Goal: Register for event/course

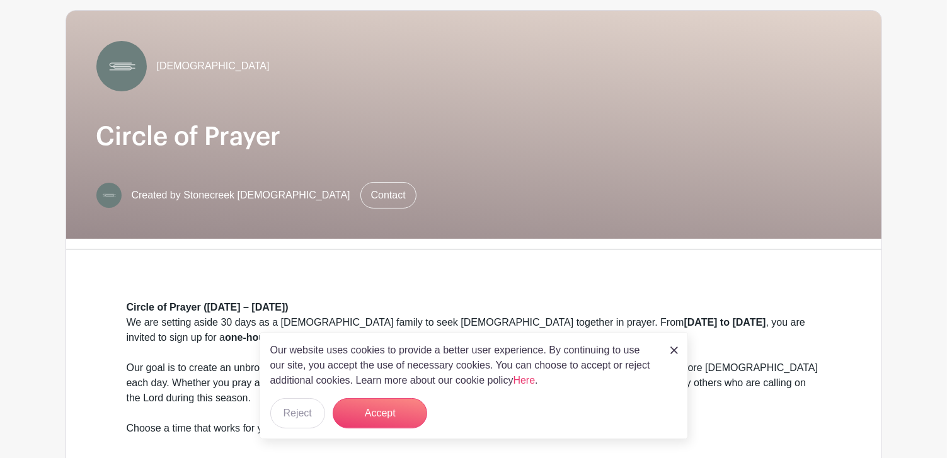
scroll to position [126, 0]
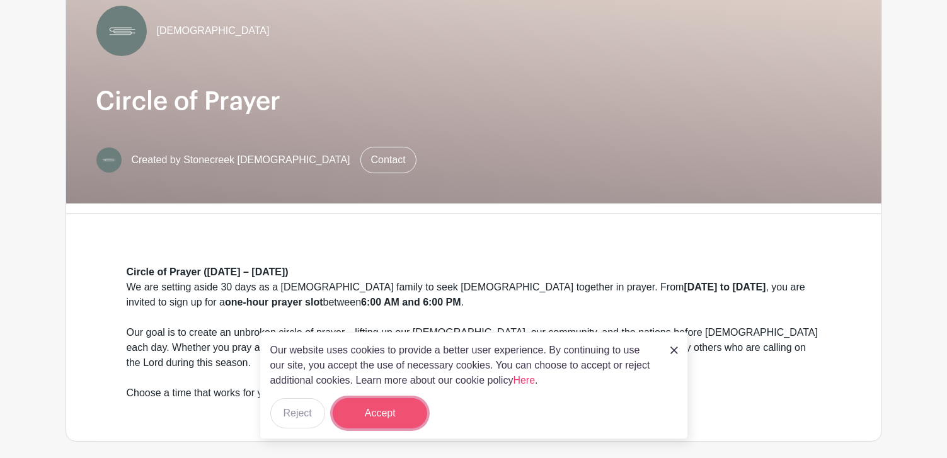
click at [368, 415] on button "Accept" at bounding box center [380, 413] width 95 height 30
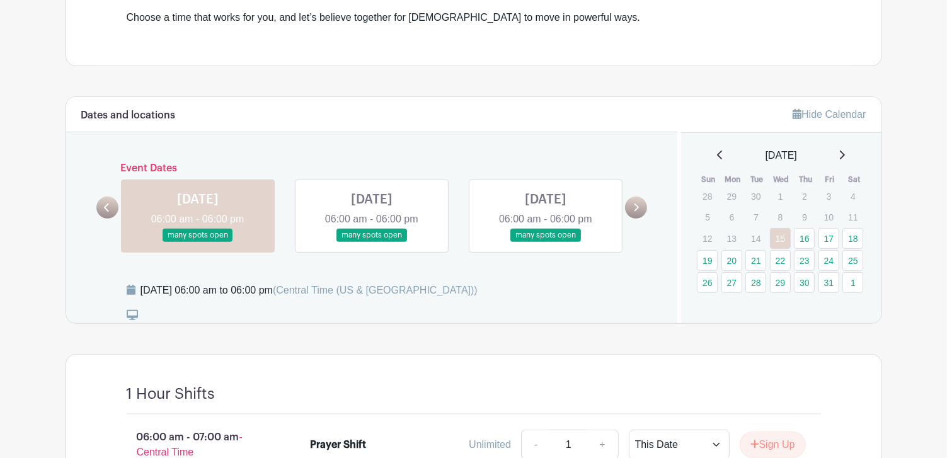
scroll to position [504, 0]
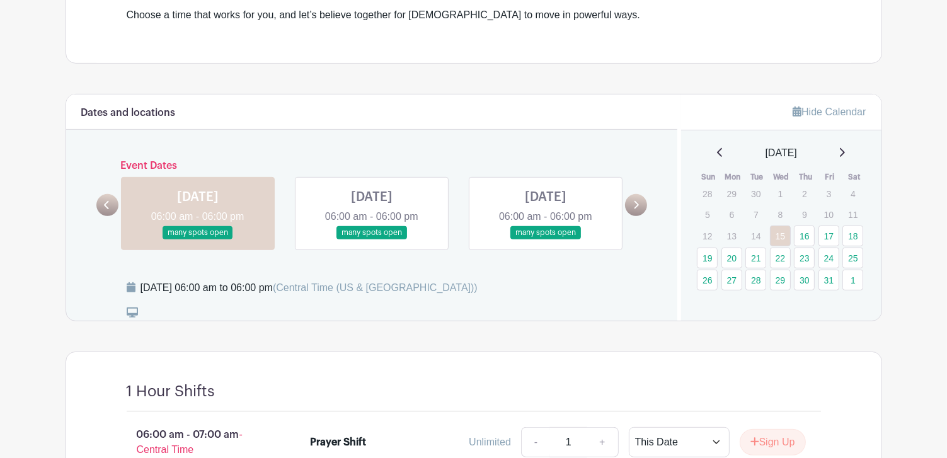
click at [198, 240] on link at bounding box center [198, 240] width 0 height 0
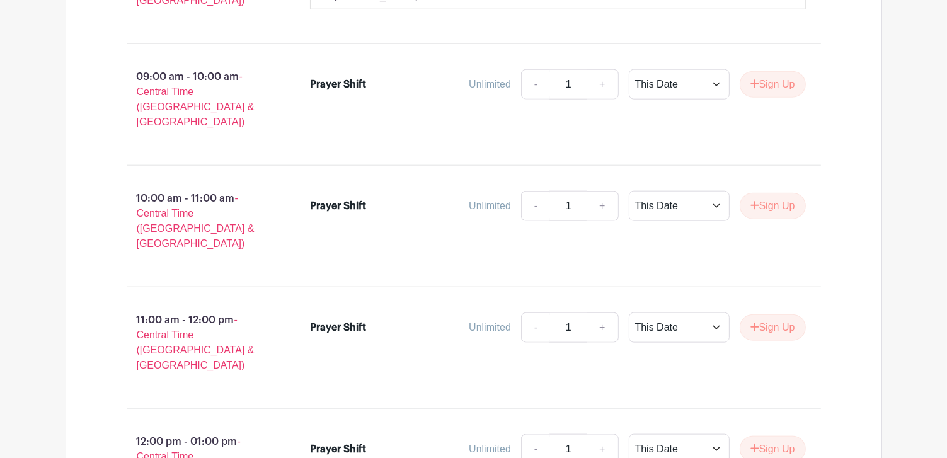
scroll to position [1387, 0]
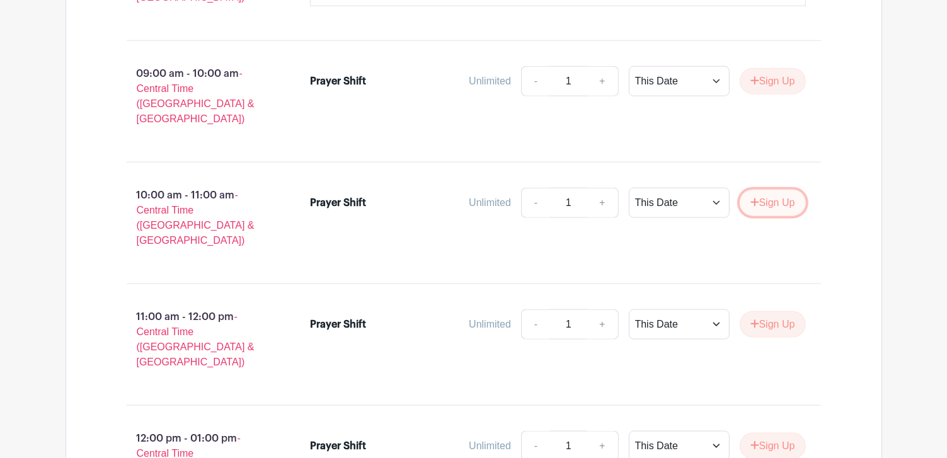
click at [758, 190] on button "Sign Up" at bounding box center [773, 203] width 66 height 26
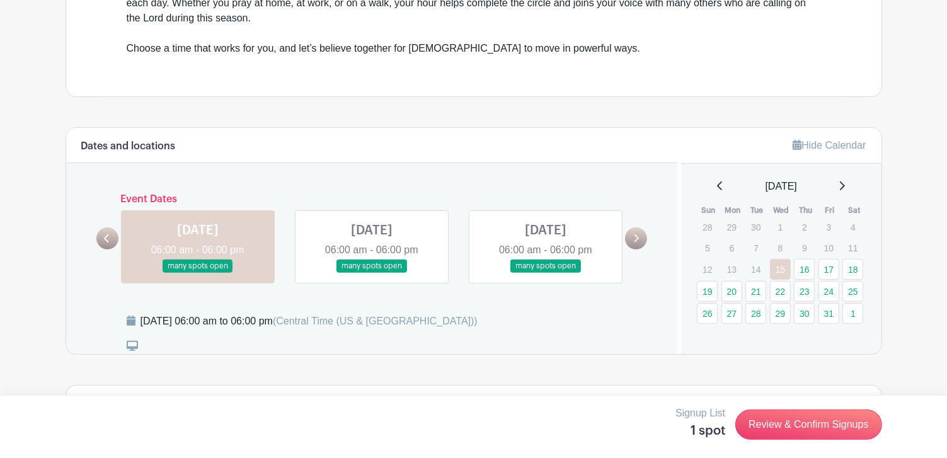
scroll to position [514, 0]
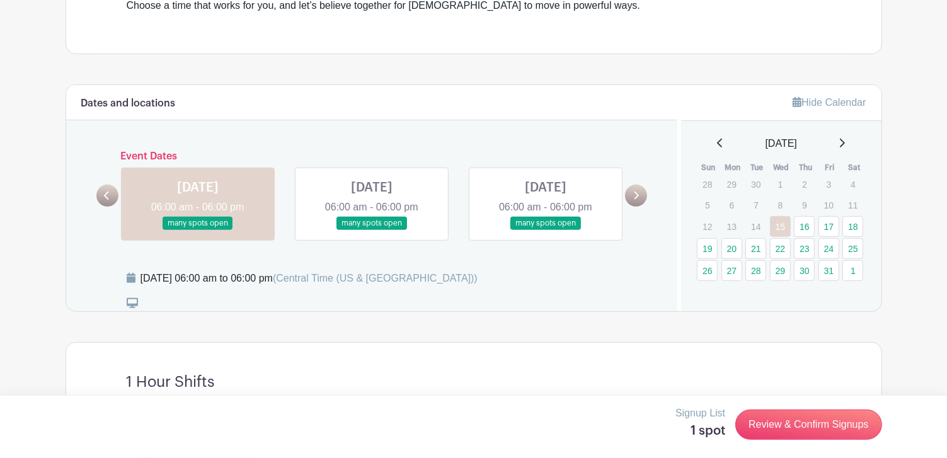
click at [372, 230] on link at bounding box center [372, 230] width 0 height 0
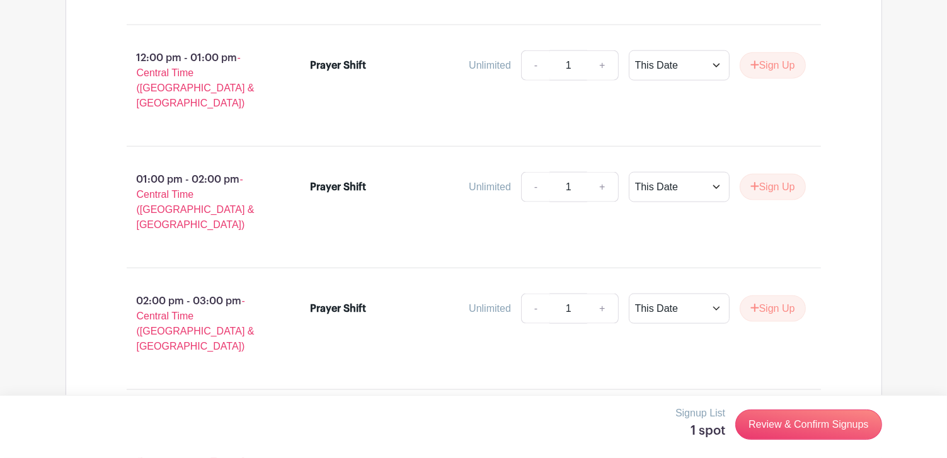
scroll to position [1648, 0]
click at [755, 181] on icon "submit" at bounding box center [755, 185] width 8 height 8
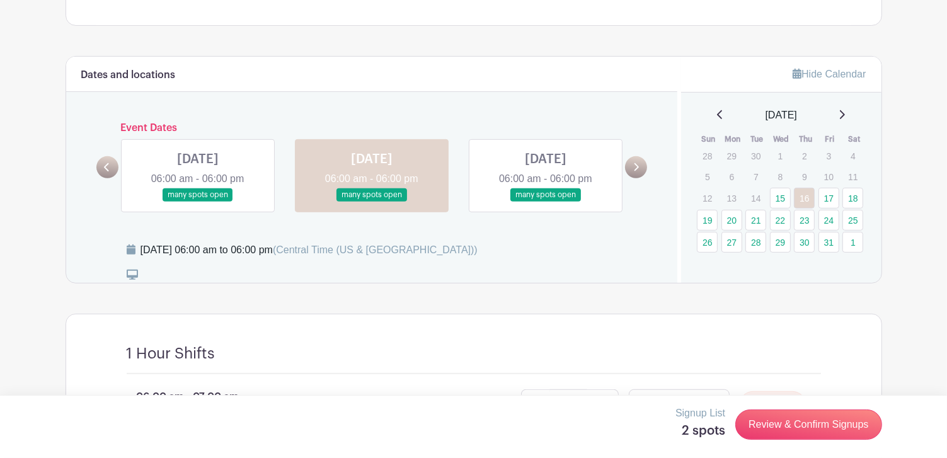
scroll to position [554, 0]
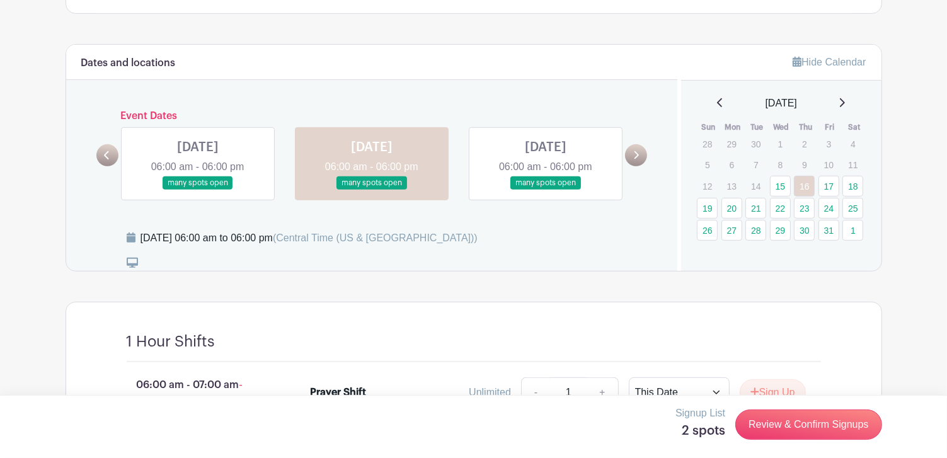
click at [546, 190] on link at bounding box center [546, 190] width 0 height 0
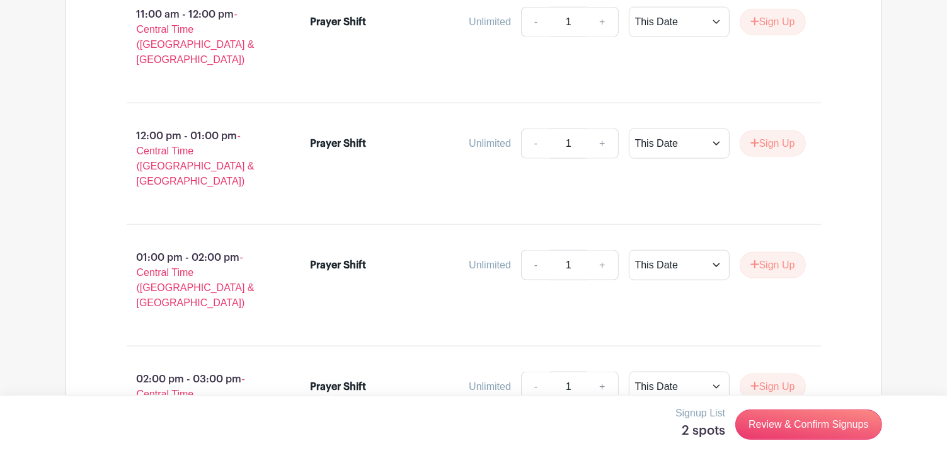
scroll to position [1563, 0]
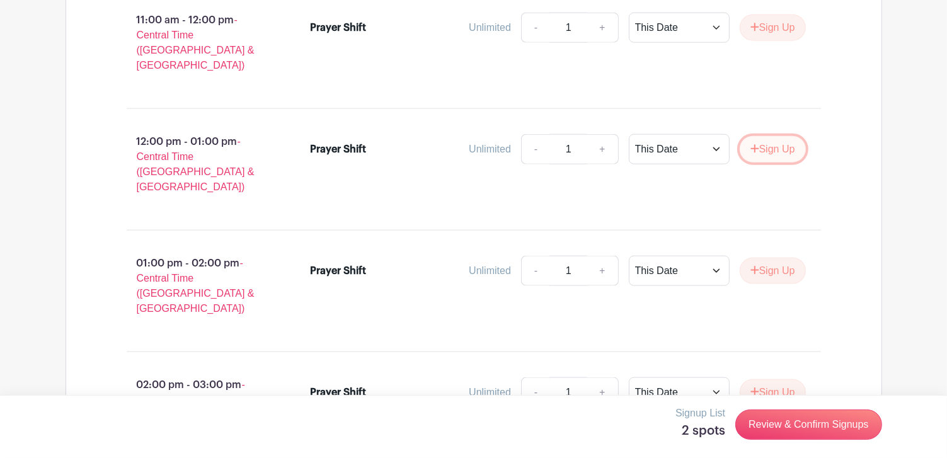
click at [753, 145] on icon "submit" at bounding box center [755, 149] width 8 height 8
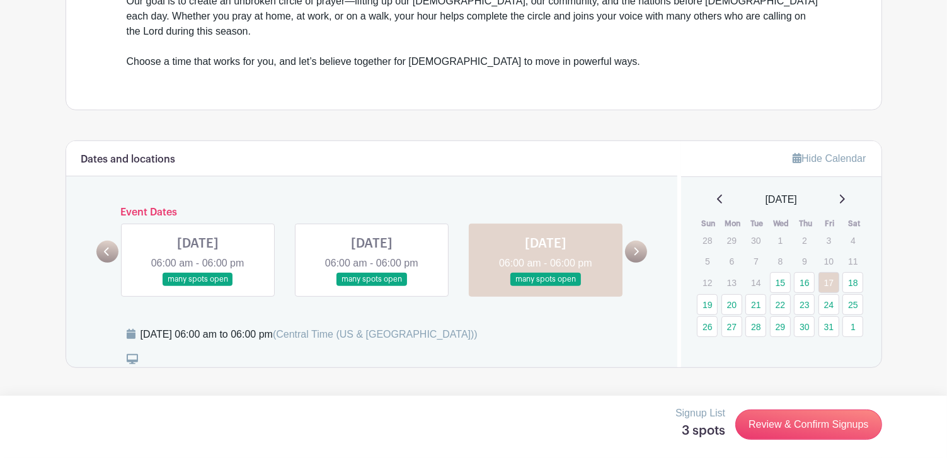
scroll to position [463, 0]
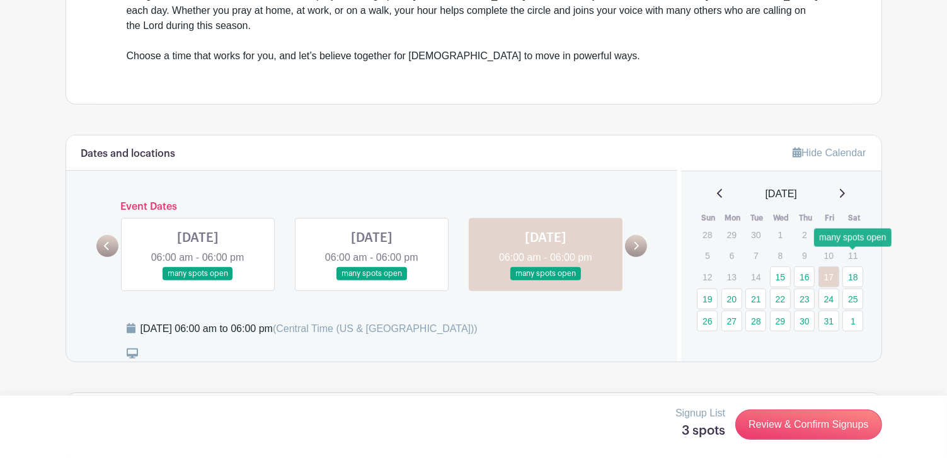
click at [855, 267] on link "18" at bounding box center [853, 277] width 21 height 21
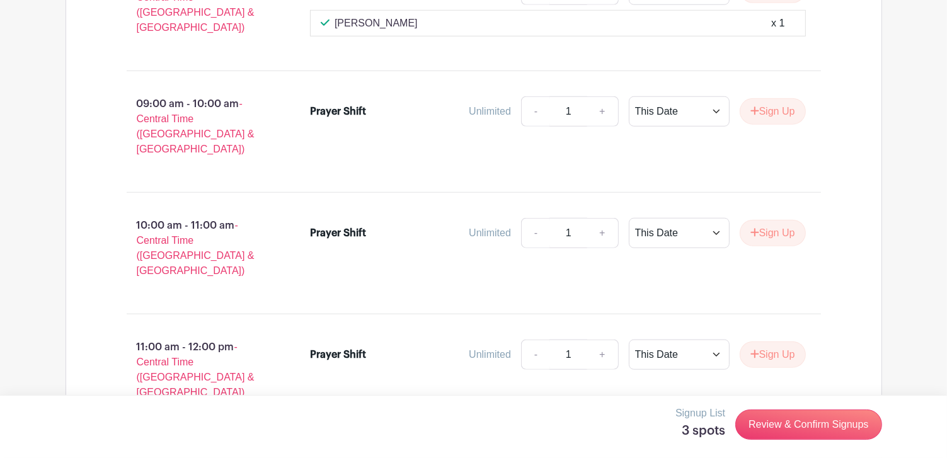
scroll to position [1198, 0]
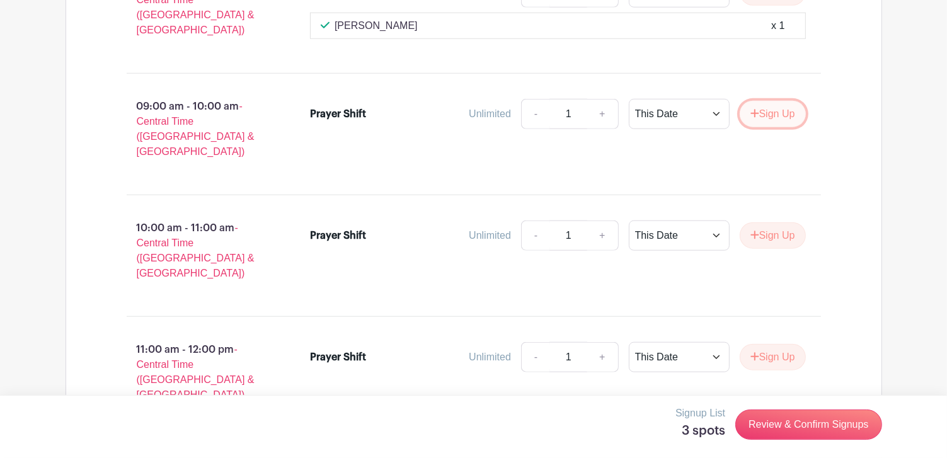
click at [770, 101] on button "Sign Up" at bounding box center [773, 114] width 66 height 26
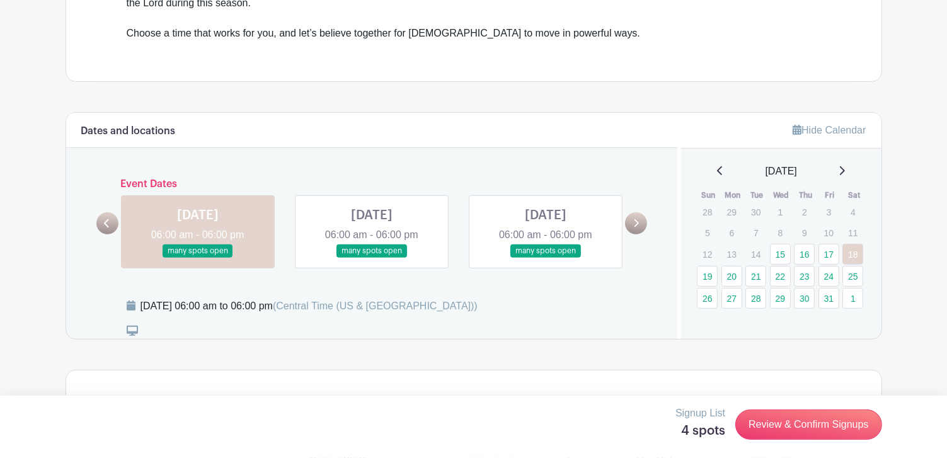
scroll to position [492, 0]
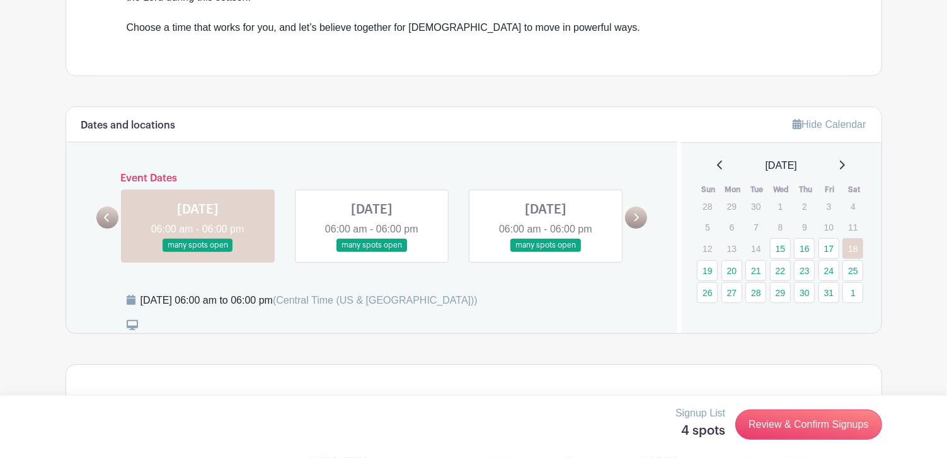
click at [372, 252] on link at bounding box center [372, 252] width 0 height 0
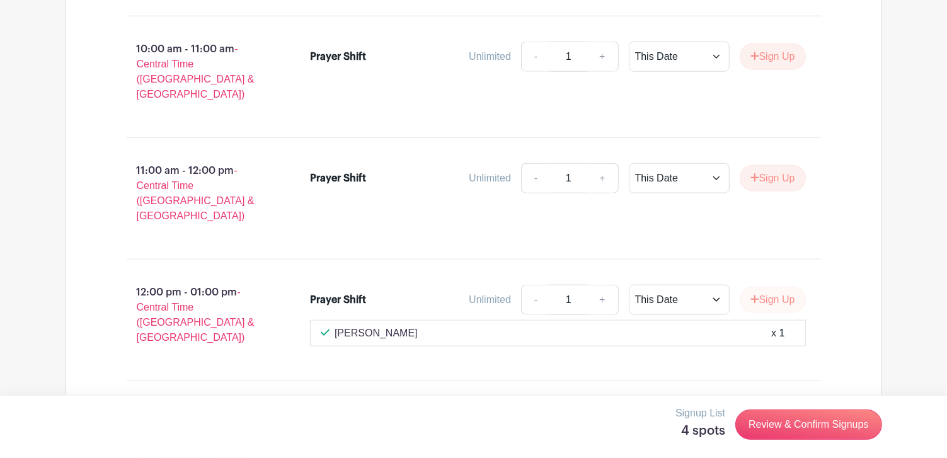
scroll to position [1374, 0]
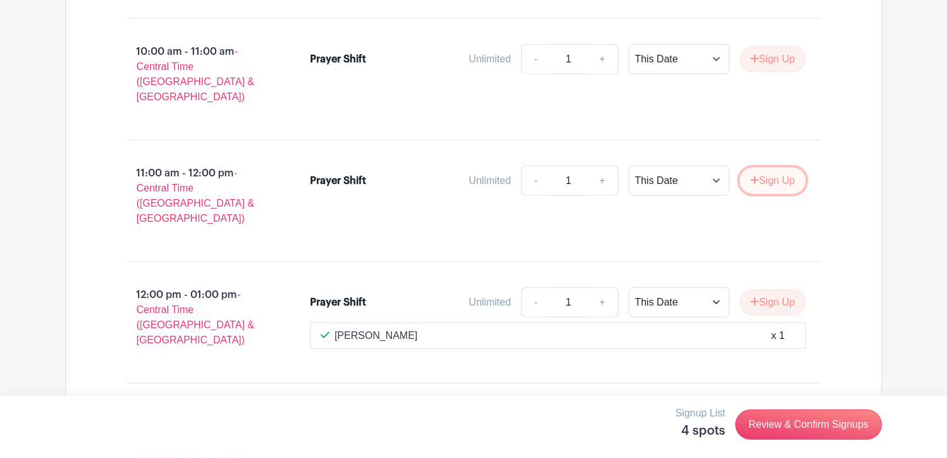
click at [753, 175] on icon "submit" at bounding box center [755, 180] width 9 height 10
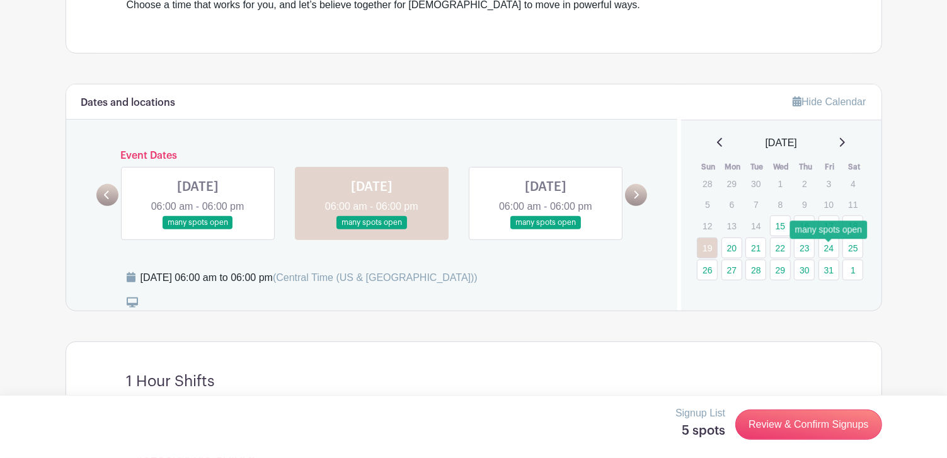
scroll to position [555, 0]
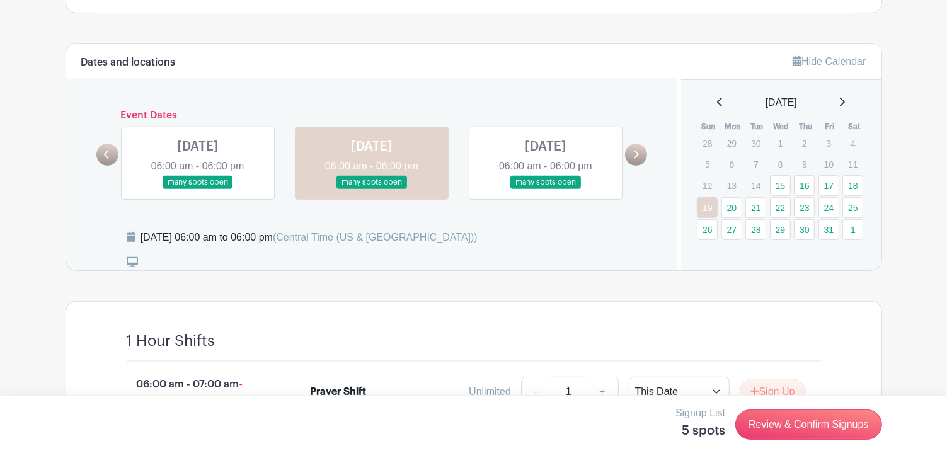
click at [546, 189] on link at bounding box center [546, 189] width 0 height 0
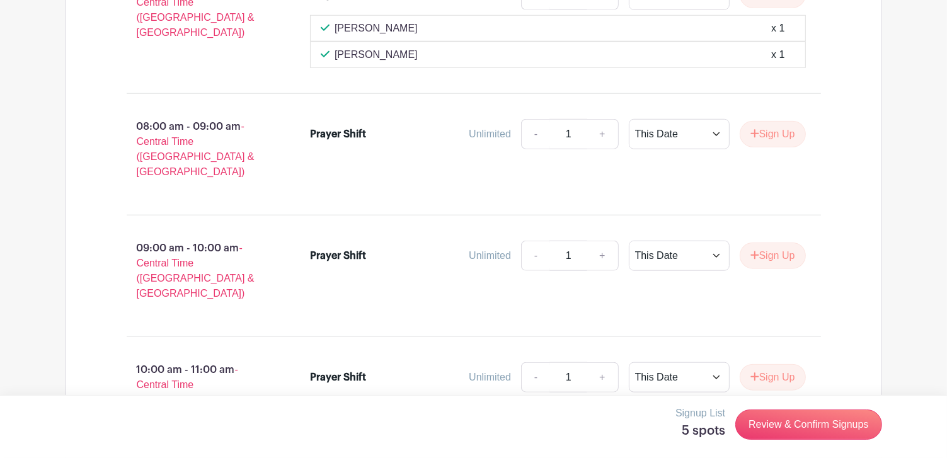
scroll to position [1122, 0]
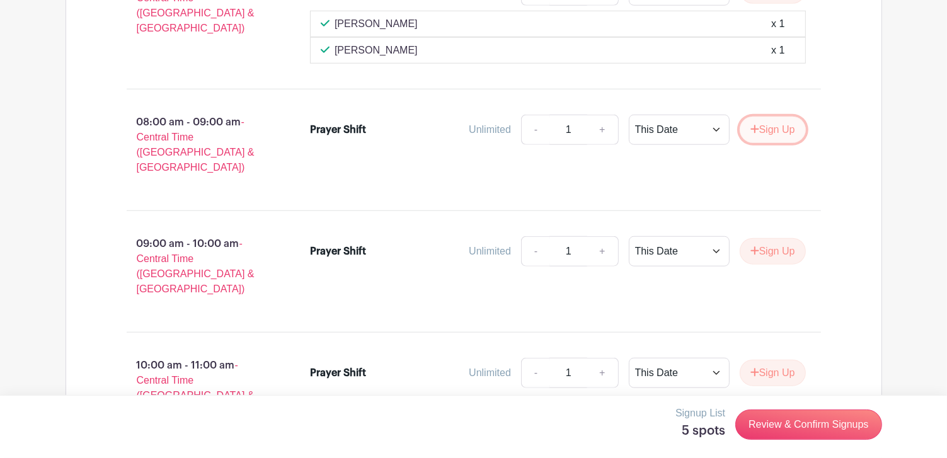
click at [758, 117] on button "Sign Up" at bounding box center [773, 130] width 66 height 26
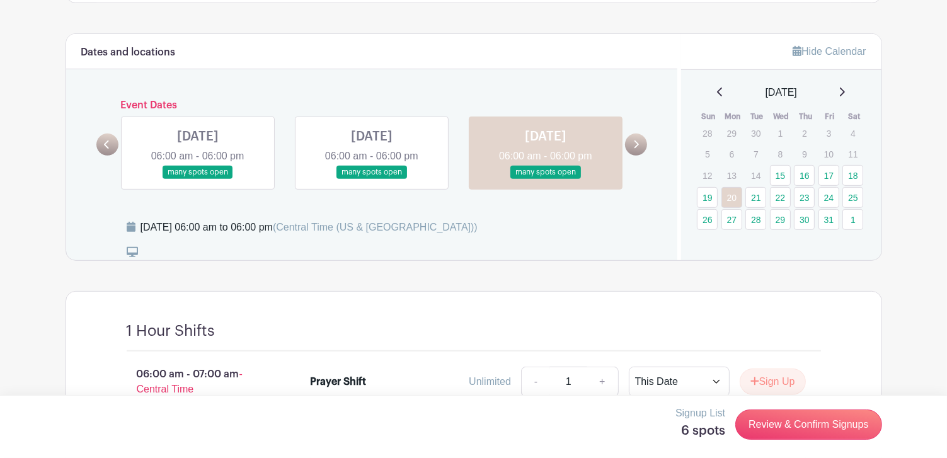
scroll to position [555, 0]
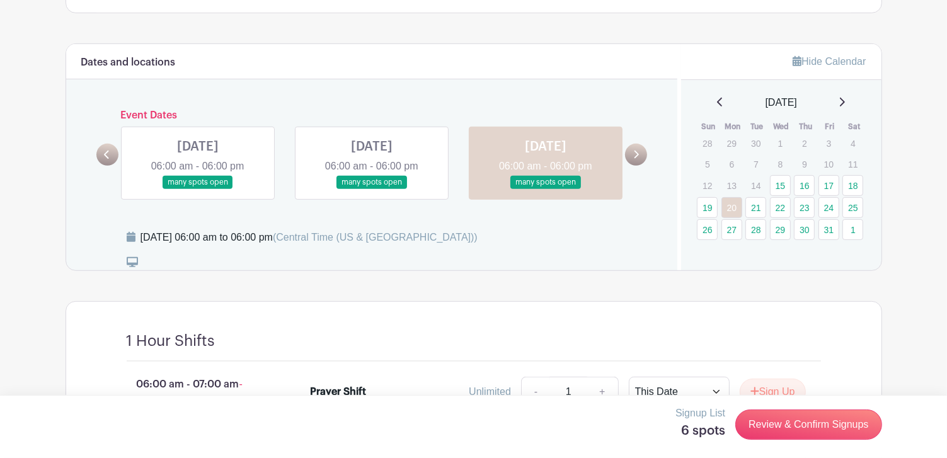
click at [198, 189] on link at bounding box center [198, 189] width 0 height 0
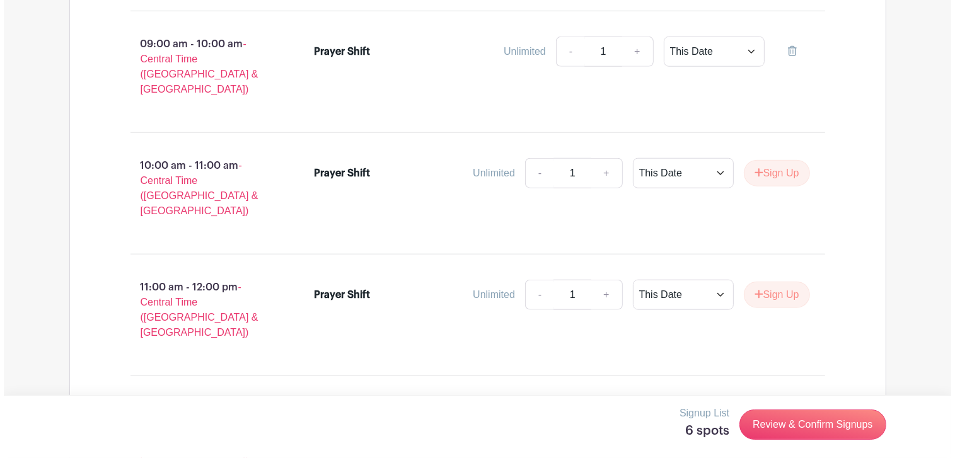
scroll to position [1261, 0]
click at [823, 427] on link "Review & Confirm Signups" at bounding box center [809, 425] width 146 height 30
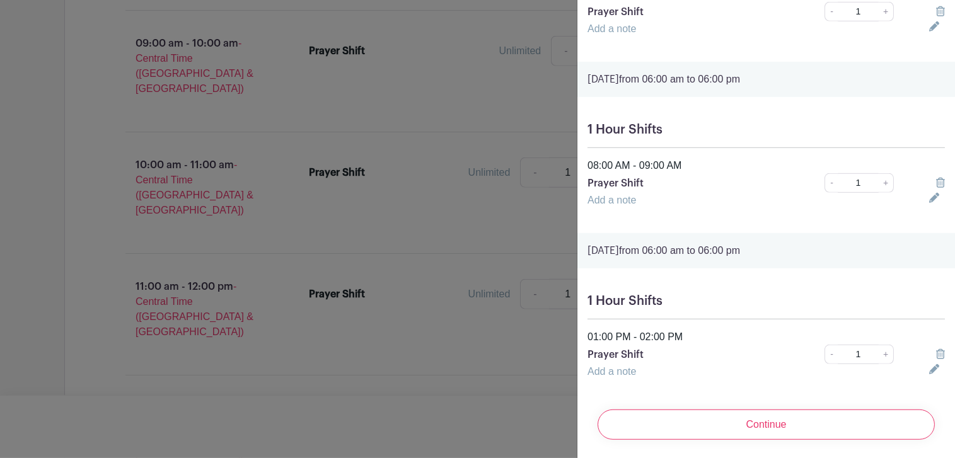
scroll to position [682, 0]
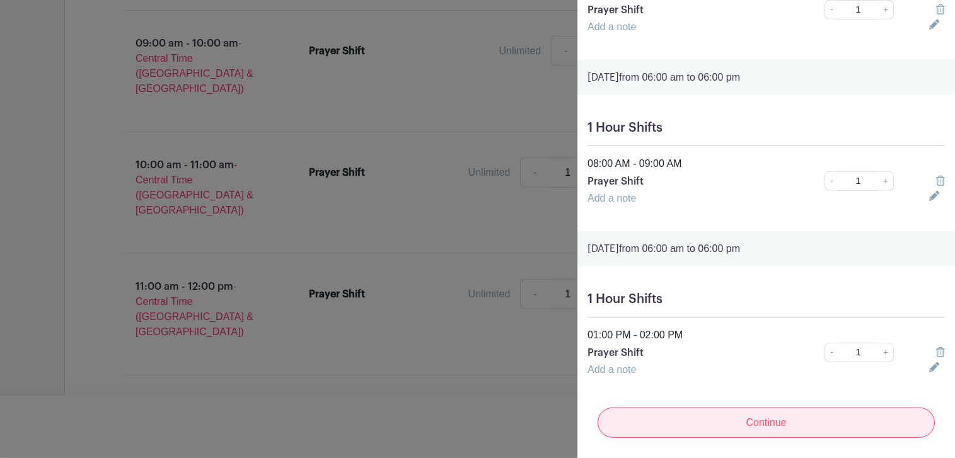
click at [768, 419] on input "Continue" at bounding box center [766, 423] width 337 height 30
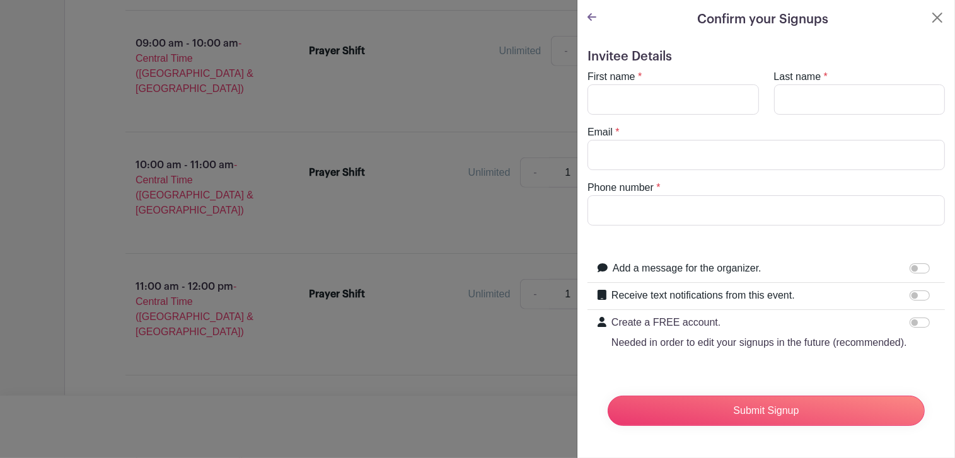
scroll to position [21, 0]
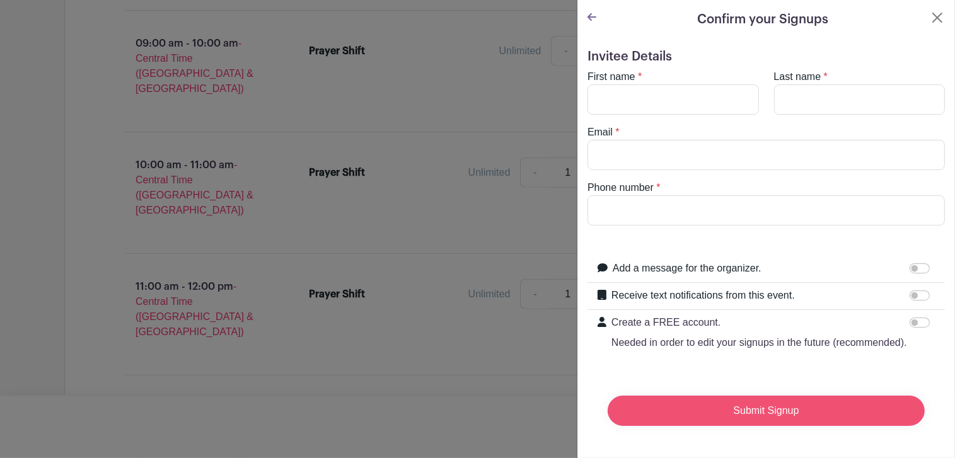
click at [774, 405] on input "Submit Signup" at bounding box center [766, 411] width 317 height 30
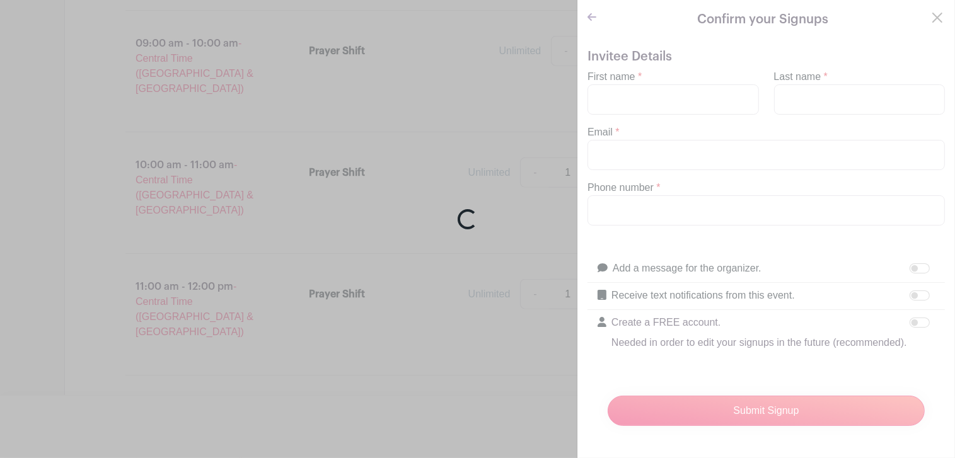
click at [653, 80] on div "Loading..." at bounding box center [477, 229] width 955 height 458
click at [640, 67] on div "Loading..." at bounding box center [477, 229] width 955 height 458
click at [644, 84] on div "Loading..." at bounding box center [477, 229] width 955 height 458
click at [649, 133] on div "Loading..." at bounding box center [477, 229] width 955 height 458
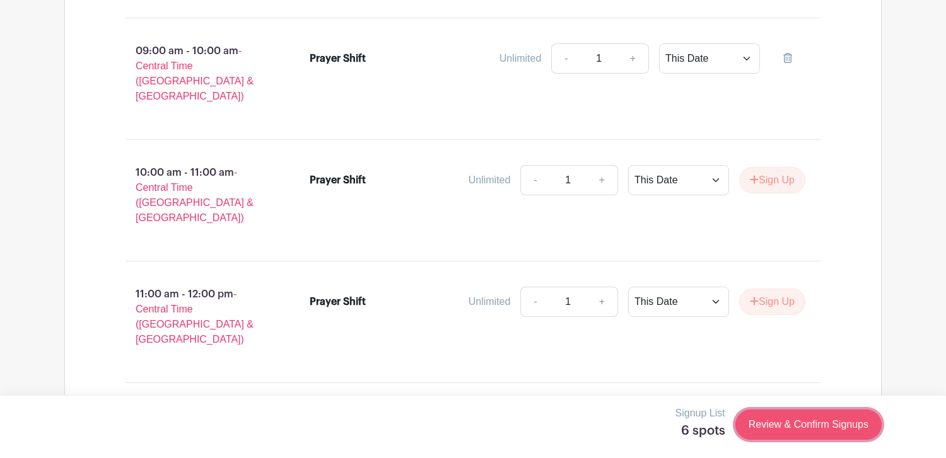
click at [813, 427] on link "Review & Confirm Signups" at bounding box center [808, 425] width 146 height 30
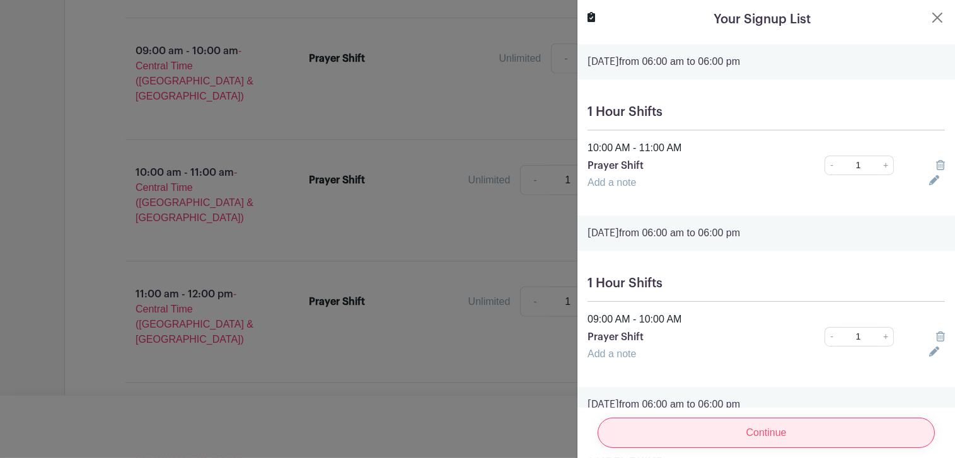
click at [814, 430] on input "Continue" at bounding box center [766, 433] width 337 height 30
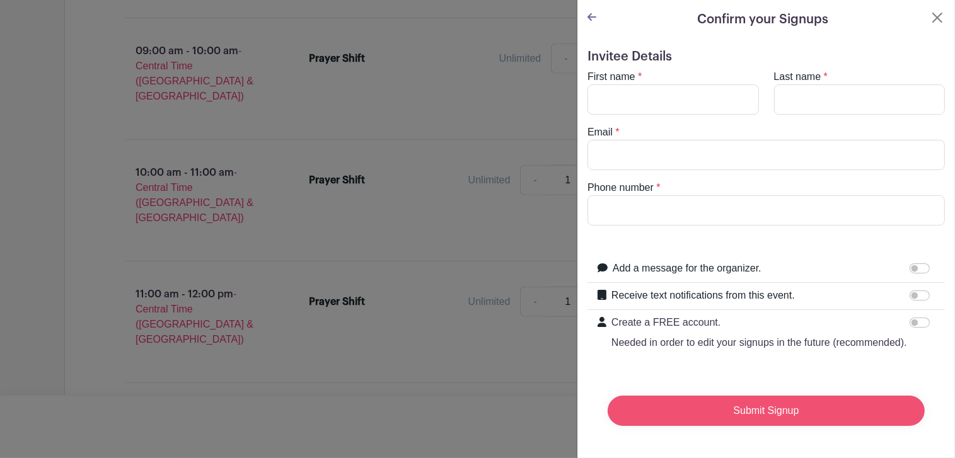
click at [787, 426] on input "Submit Signup" at bounding box center [766, 411] width 317 height 30
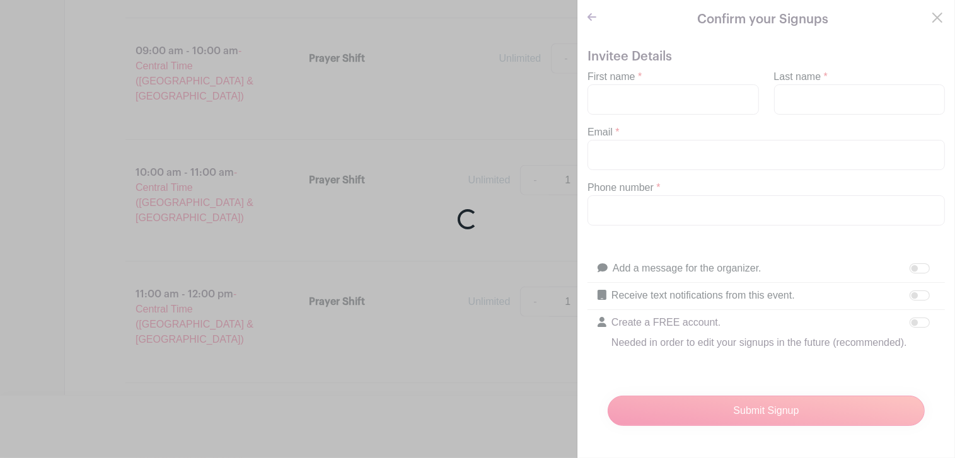
click at [626, 97] on div "Loading..." at bounding box center [477, 229] width 955 height 458
click at [645, 100] on div "Loading..." at bounding box center [477, 229] width 955 height 458
click at [608, 96] on div "Loading..." at bounding box center [477, 229] width 955 height 458
click at [609, 97] on div "Loading..." at bounding box center [477, 229] width 955 height 458
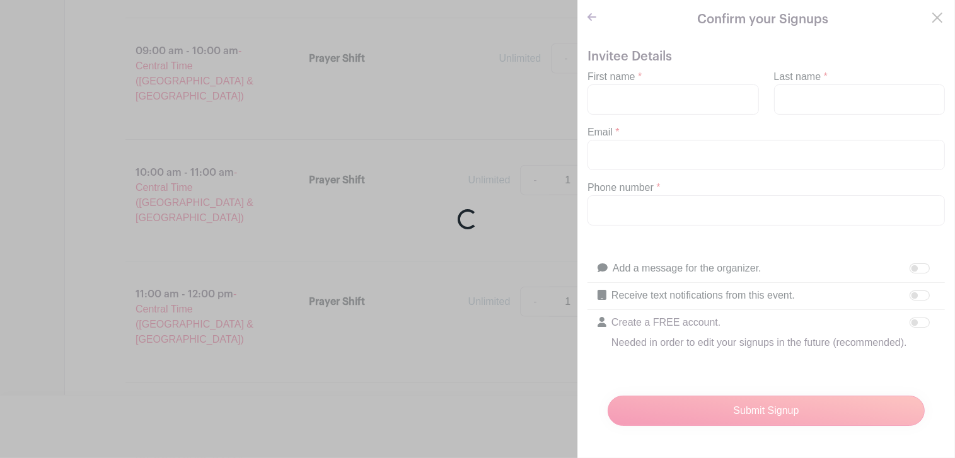
click at [613, 100] on div "Loading..." at bounding box center [477, 229] width 955 height 458
